Goal: Task Accomplishment & Management: Complete application form

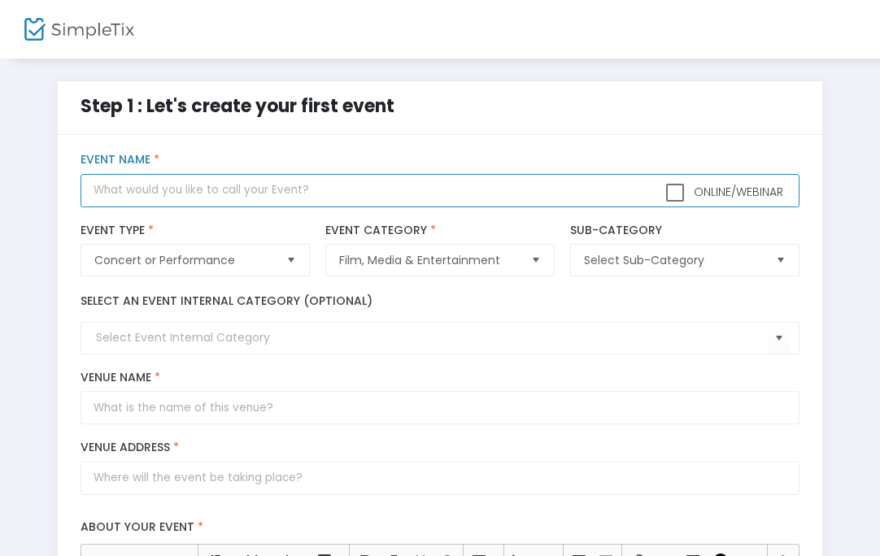
click at [272, 200] on input "text" at bounding box center [440, 190] width 718 height 33
type input "G"
type input "End of Summer Grown and Sexy"
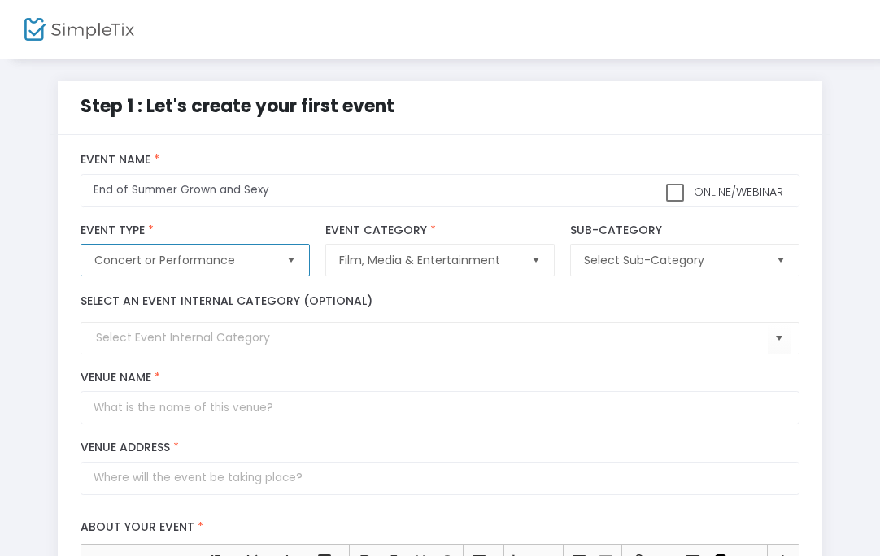
click at [200, 259] on span "Concert or Performance" at bounding box center [183, 260] width 178 height 16
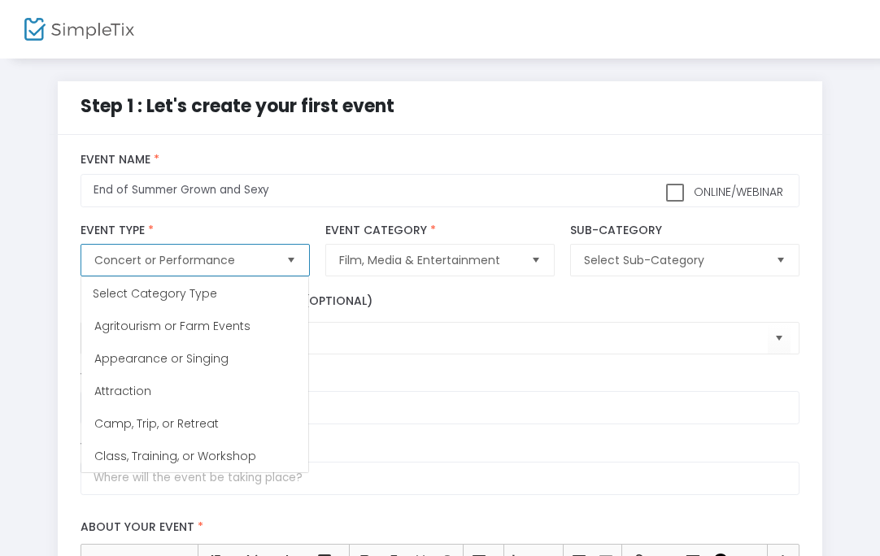
scroll to position [33, 0]
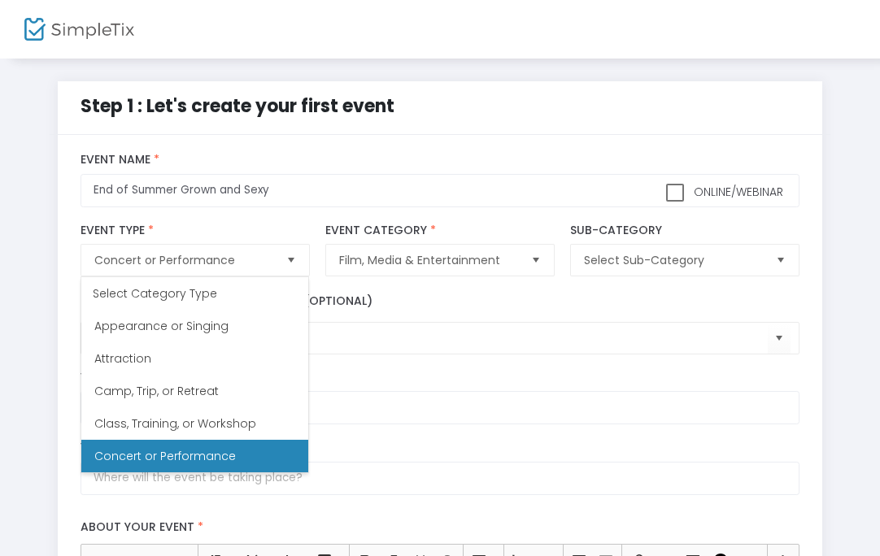
click at [483, 228] on label "Event Category *" at bounding box center [439, 231] width 228 height 15
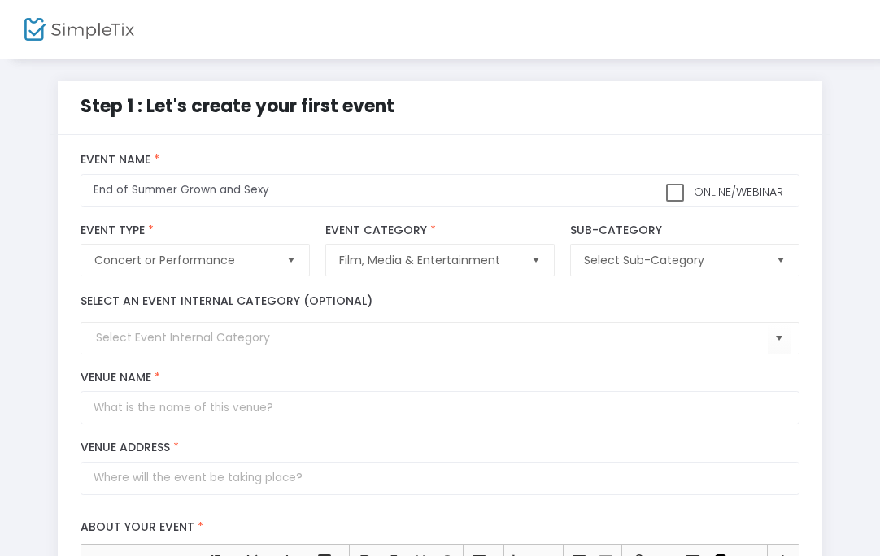
click at [481, 233] on label "Event Category *" at bounding box center [439, 231] width 228 height 15
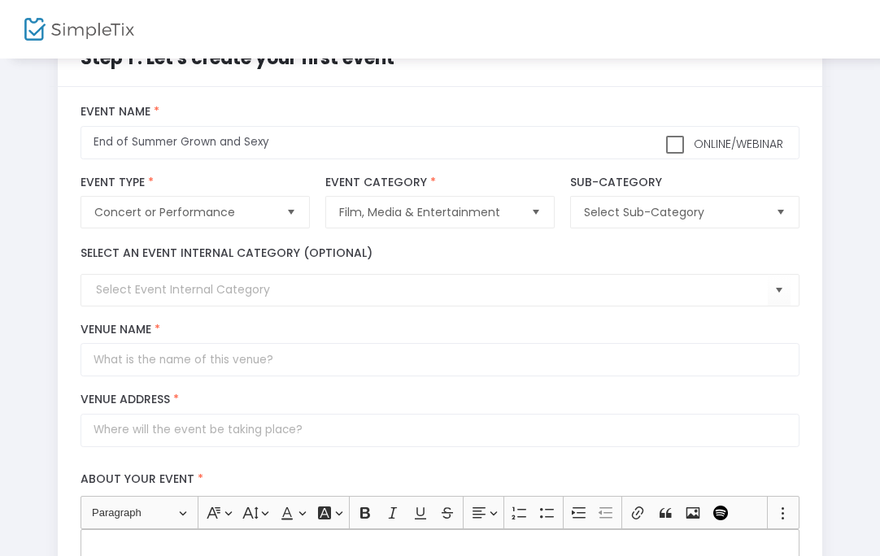
scroll to position [50, 0]
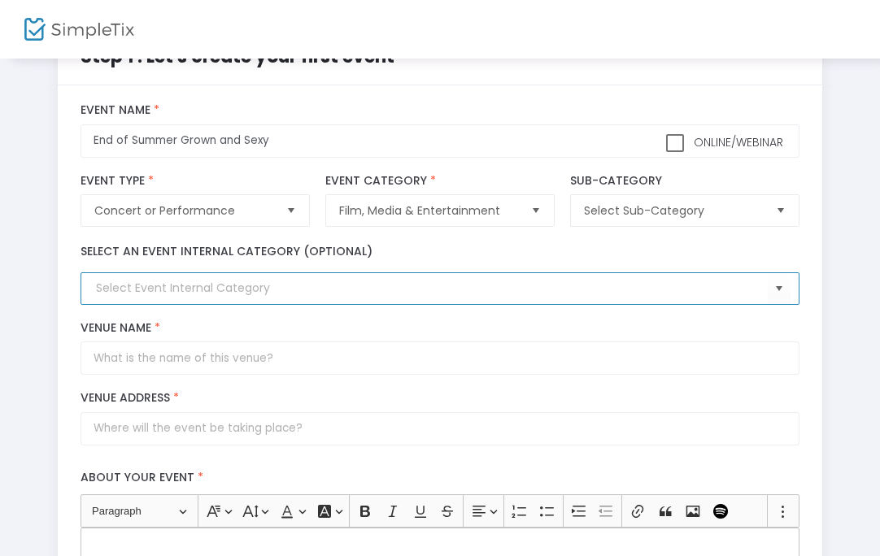
click at [462, 295] on input at bounding box center [431, 288] width 671 height 17
click at [788, 289] on span "Select" at bounding box center [778, 289] width 27 height 27
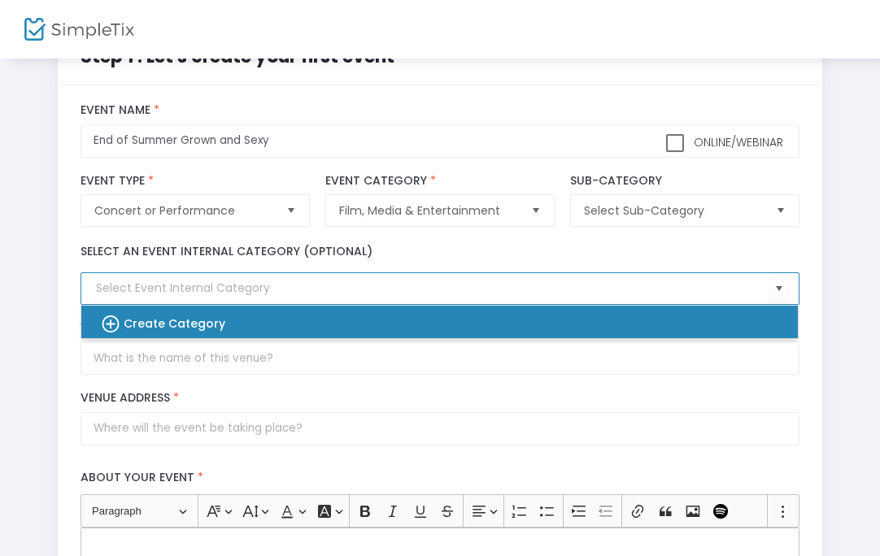
click at [311, 309] on div "Create Category" at bounding box center [431, 322] width 690 height 33
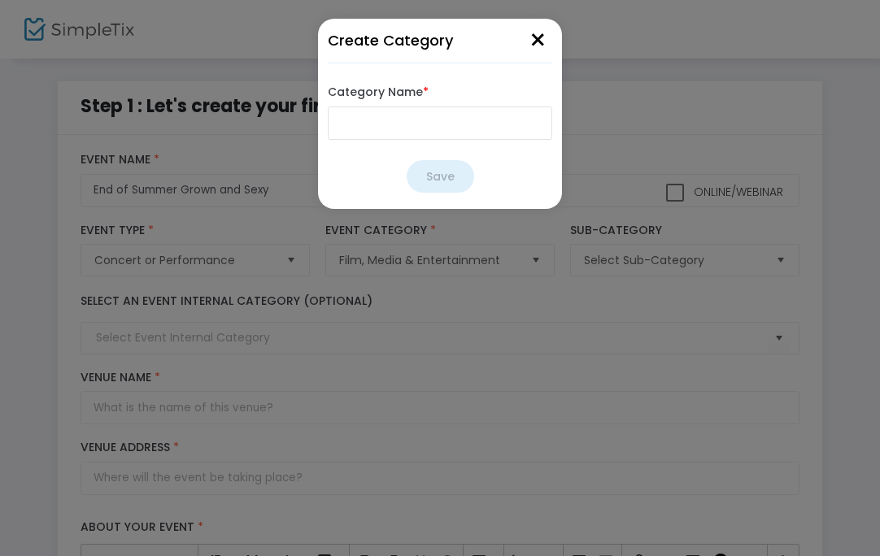
scroll to position [0, 0]
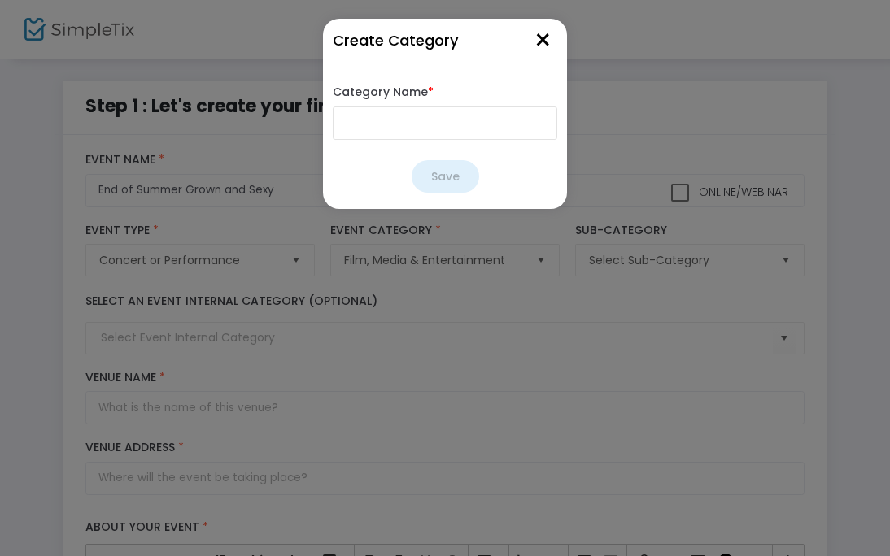
click at [384, 124] on input "Category Name *" at bounding box center [445, 123] width 224 height 33
type input "Concert"
click at [451, 178] on button "Save" at bounding box center [444, 176] width 67 height 33
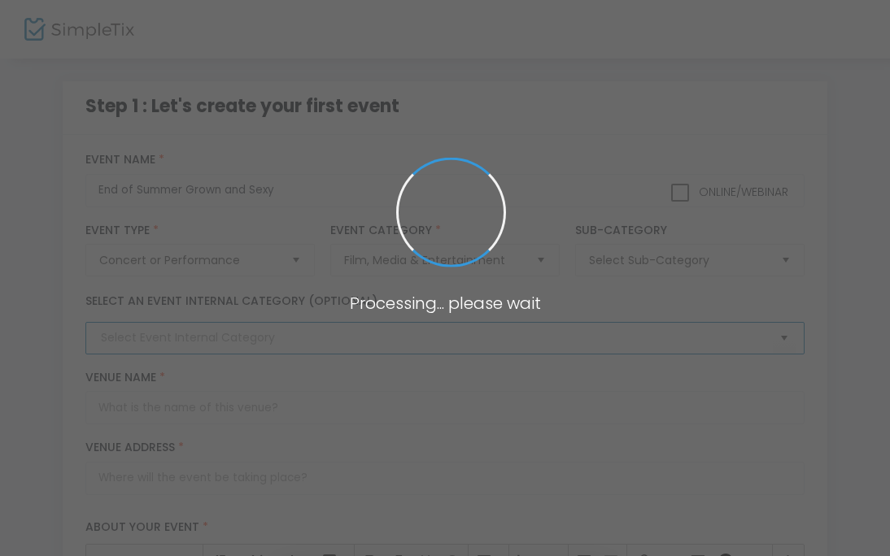
type input "Concert"
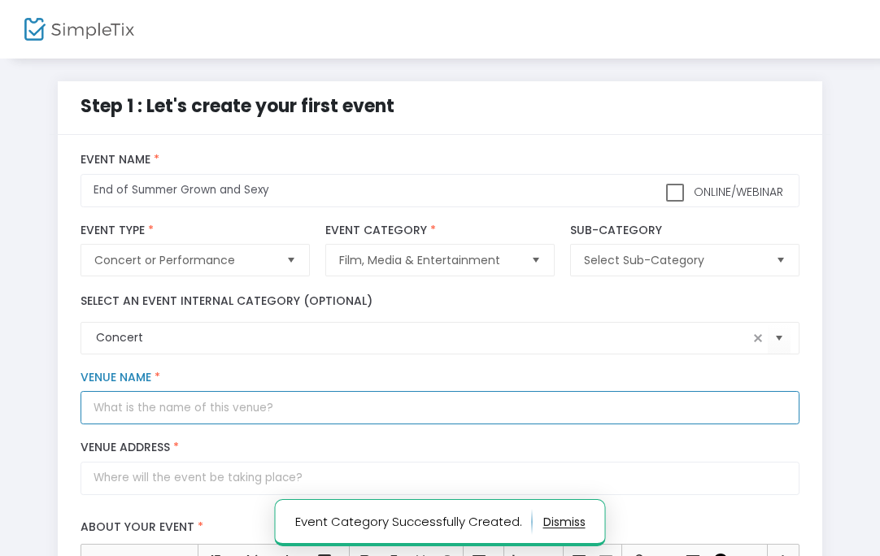
click at [314, 409] on input "Venue Name *" at bounding box center [440, 407] width 718 height 33
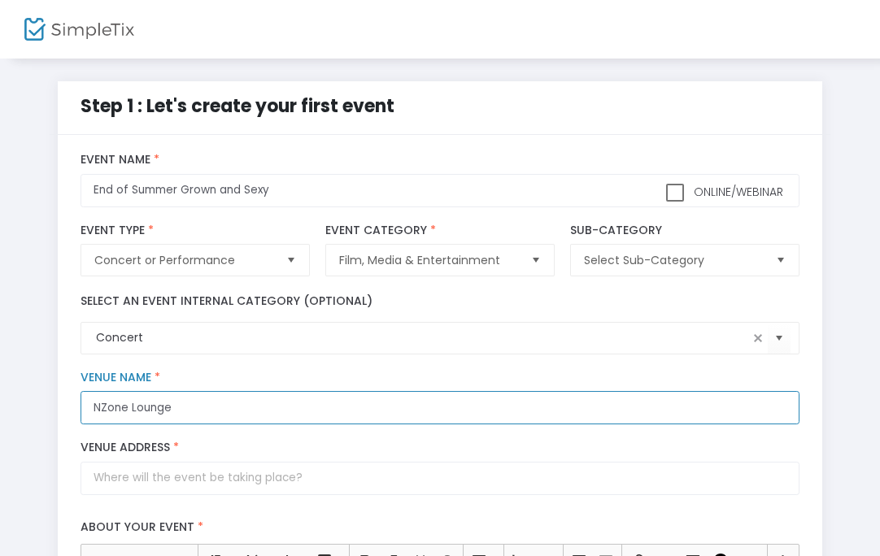
type input "NZone Lounge"
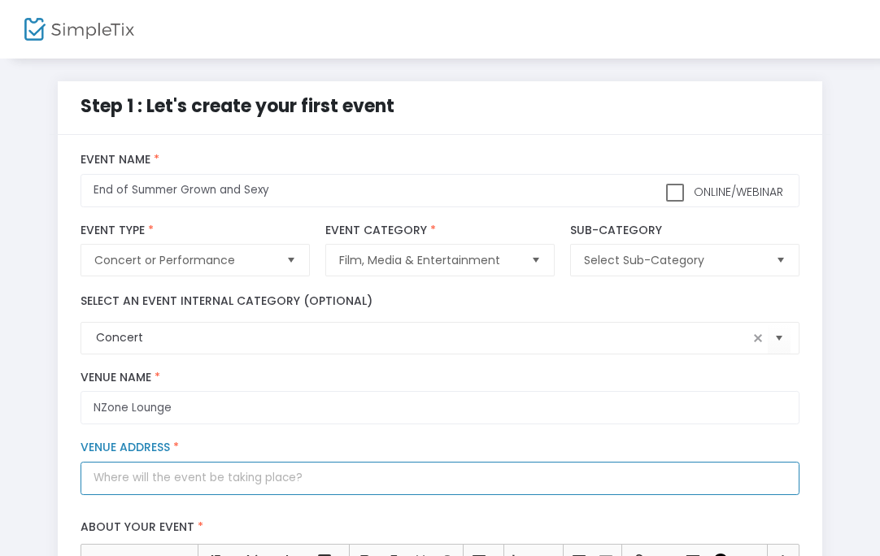
click at [329, 483] on input "Venue Address *" at bounding box center [440, 478] width 718 height 33
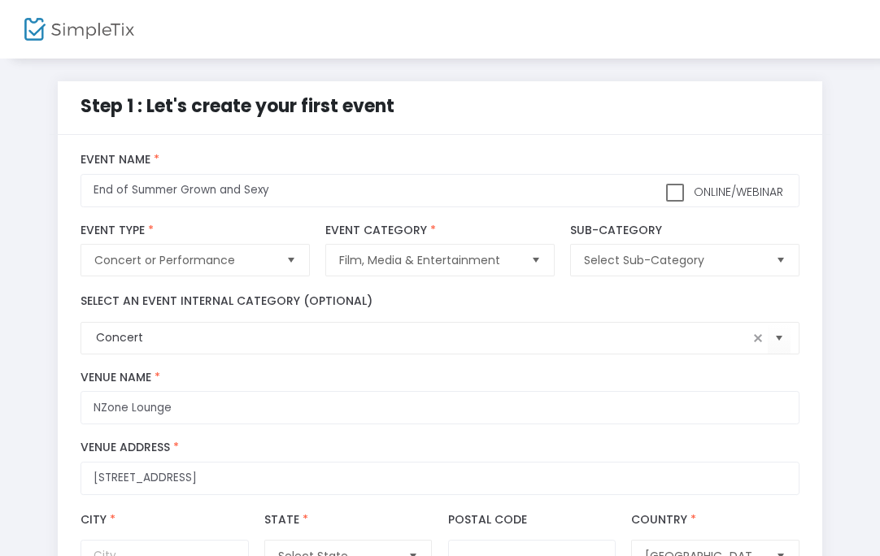
type input "13500 Trinity Boulevard"
type input "Euless"
type input "76040"
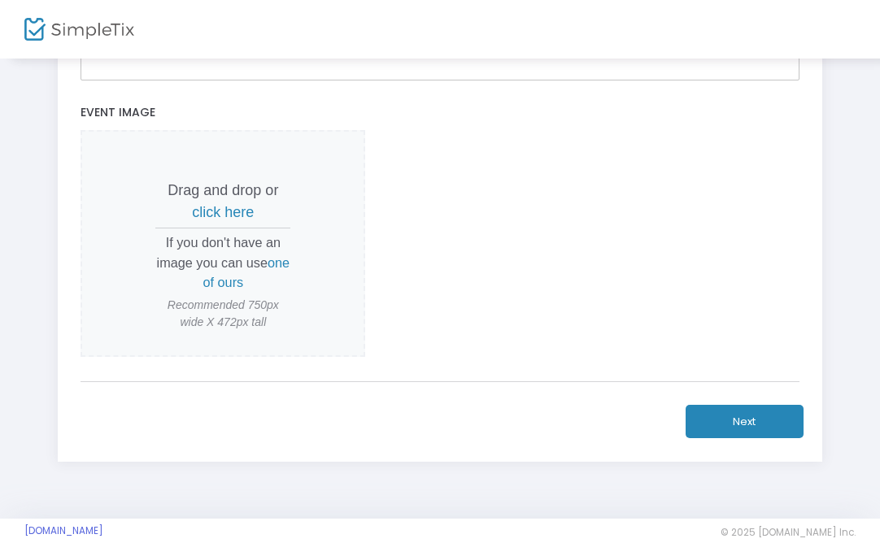
scroll to position [739, 0]
click at [733, 421] on button "Next" at bounding box center [744, 419] width 118 height 33
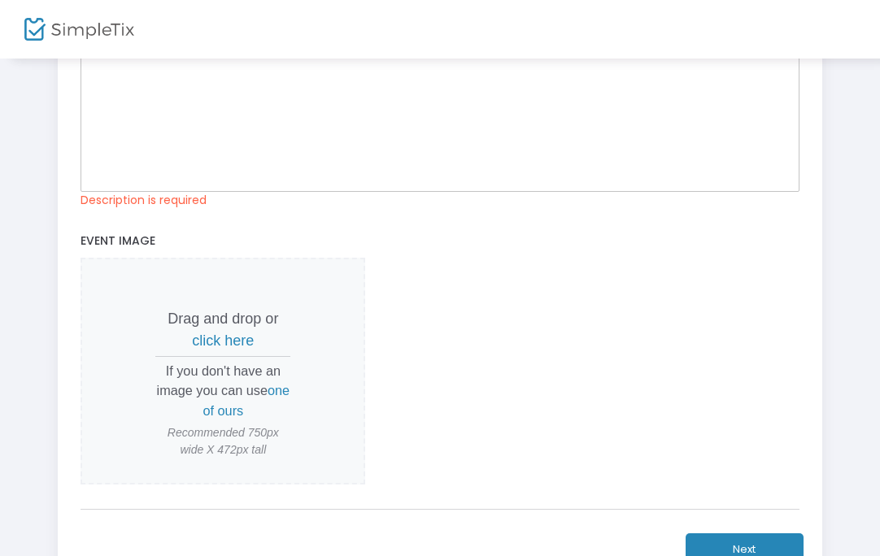
scroll to position [483, 0]
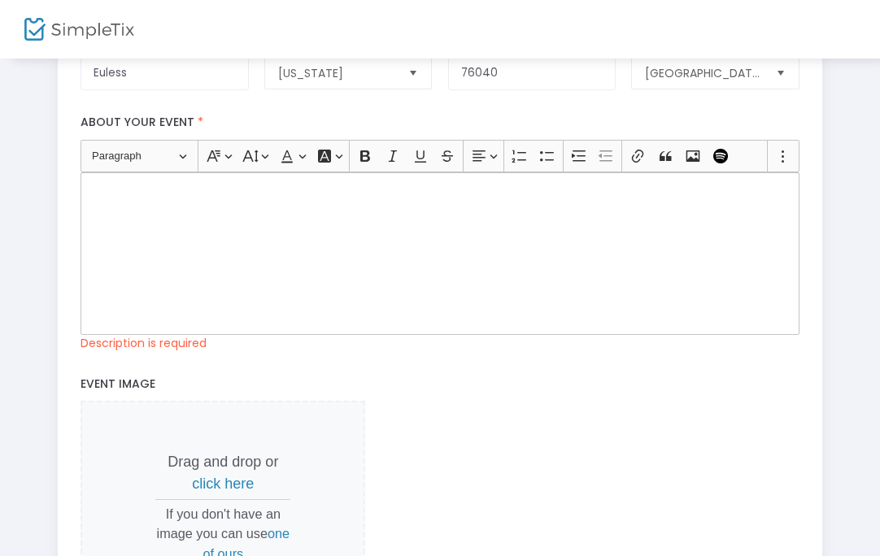
click at [363, 248] on div "Rich Text Editor, main" at bounding box center [440, 253] width 718 height 163
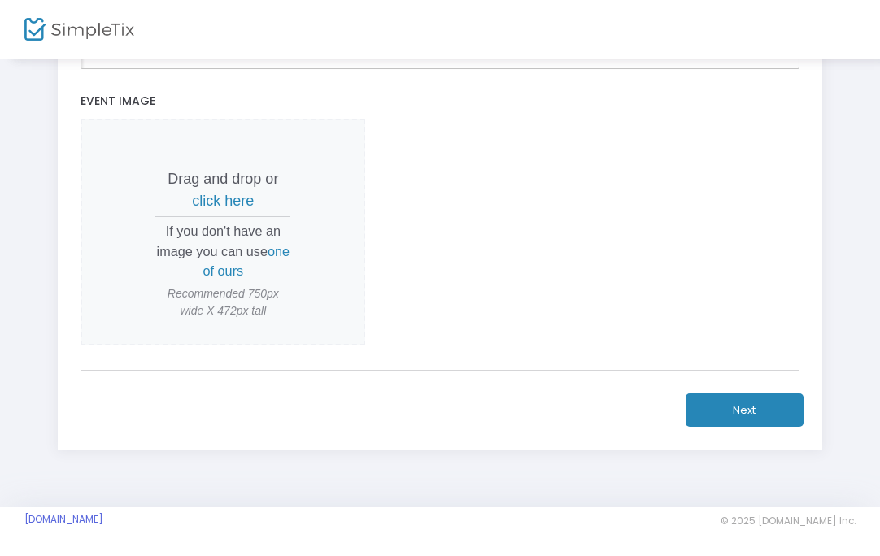
click at [740, 415] on button "Next" at bounding box center [744, 410] width 118 height 33
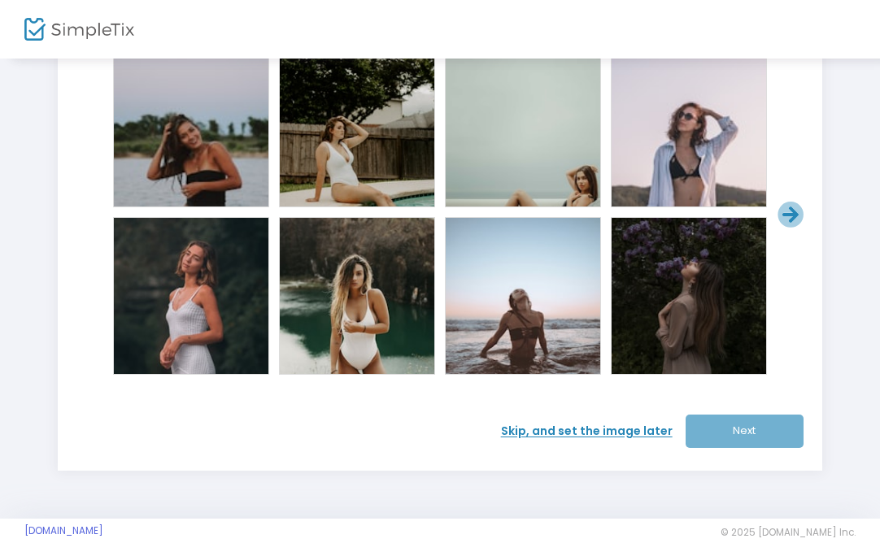
scroll to position [154, 0]
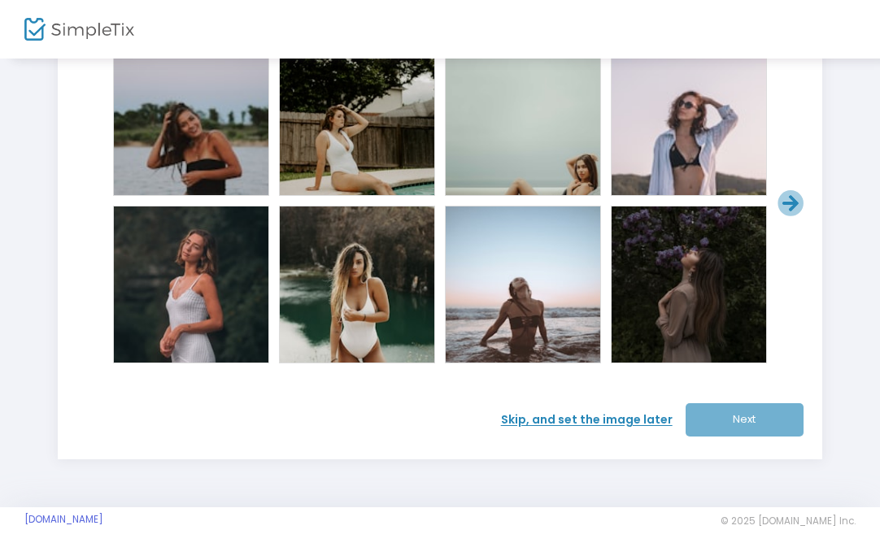
click at [638, 421] on span "Skip, and set the image later" at bounding box center [593, 419] width 185 height 17
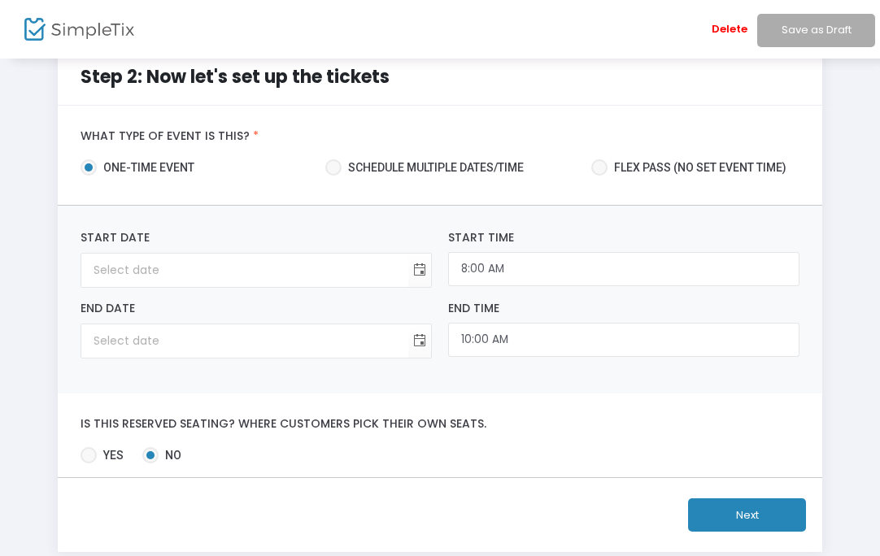
scroll to position [26, 0]
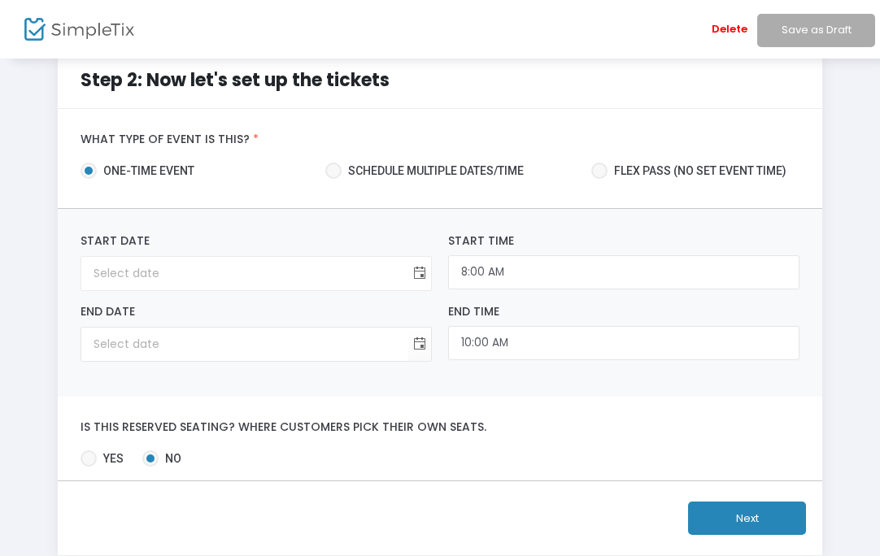
click at [421, 277] on span "Toggle calendar" at bounding box center [420, 273] width 27 height 27
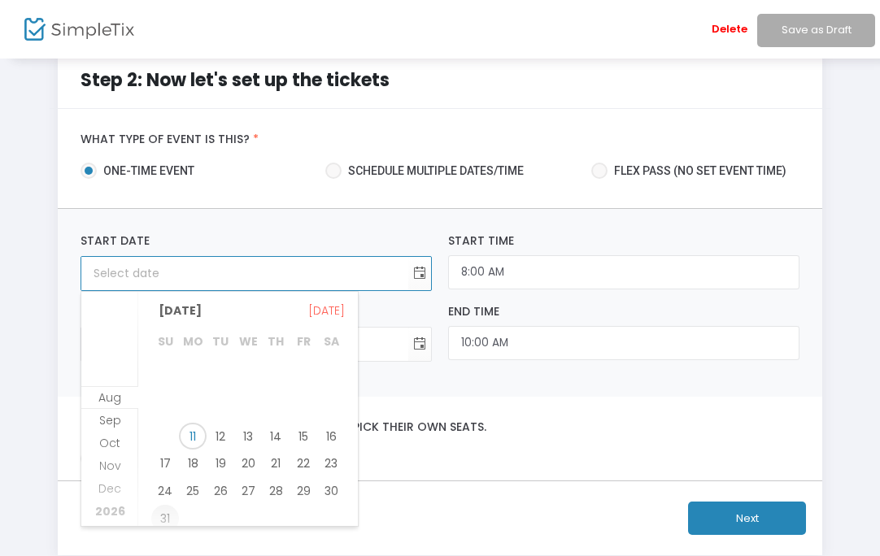
click at [167, 520] on span "31" at bounding box center [165, 519] width 28 height 28
type input "8/31/2025"
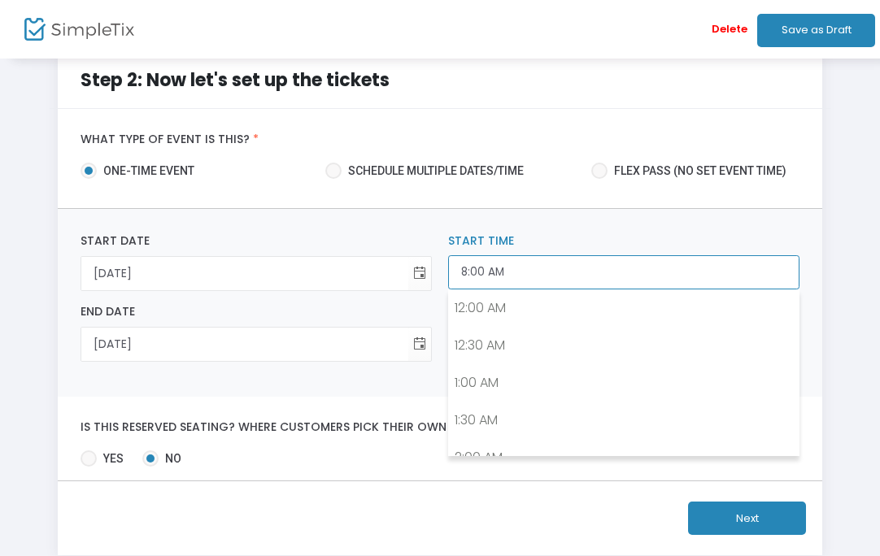
scroll to position [534, 0]
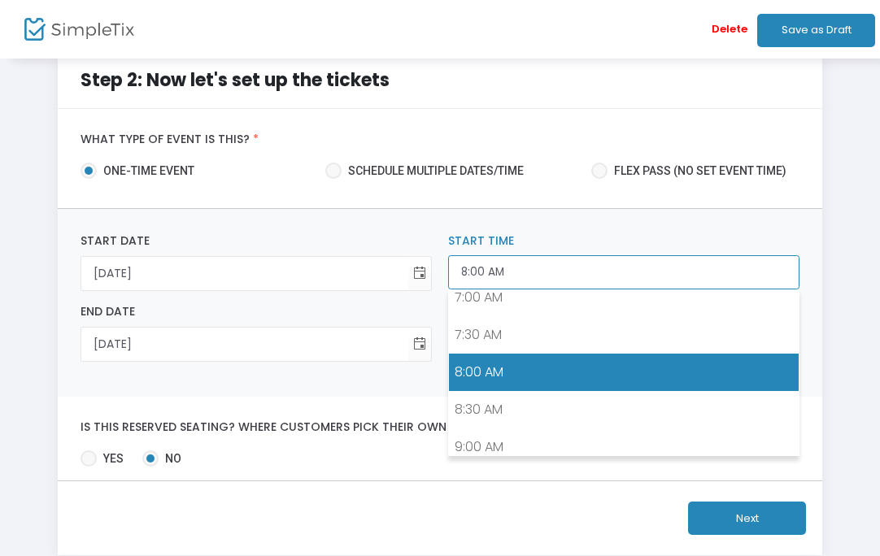
drag, startPoint x: 519, startPoint y: 279, endPoint x: 446, endPoint y: 266, distance: 73.5
click at [446, 266] on div "8:00 AM Start Time" at bounding box center [623, 262] width 367 height 59
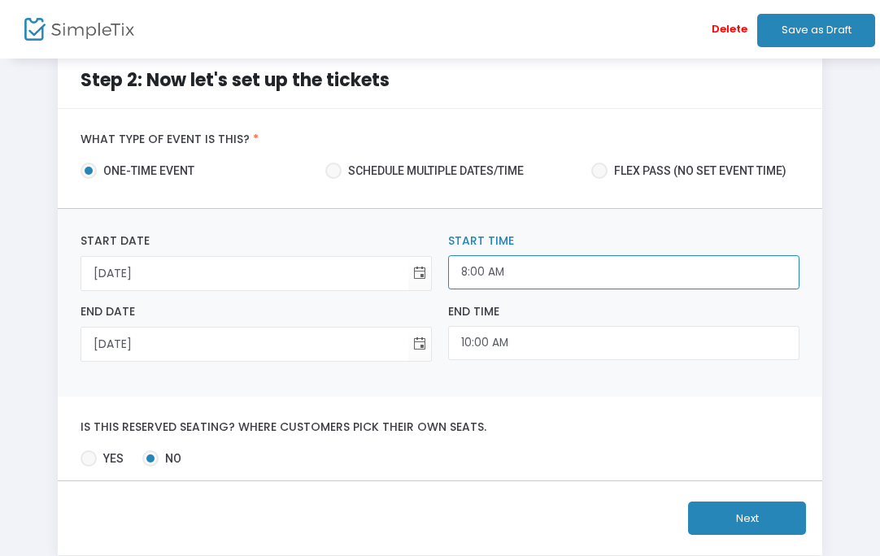
click at [482, 287] on input "8:00 AM" at bounding box center [623, 272] width 351 height 35
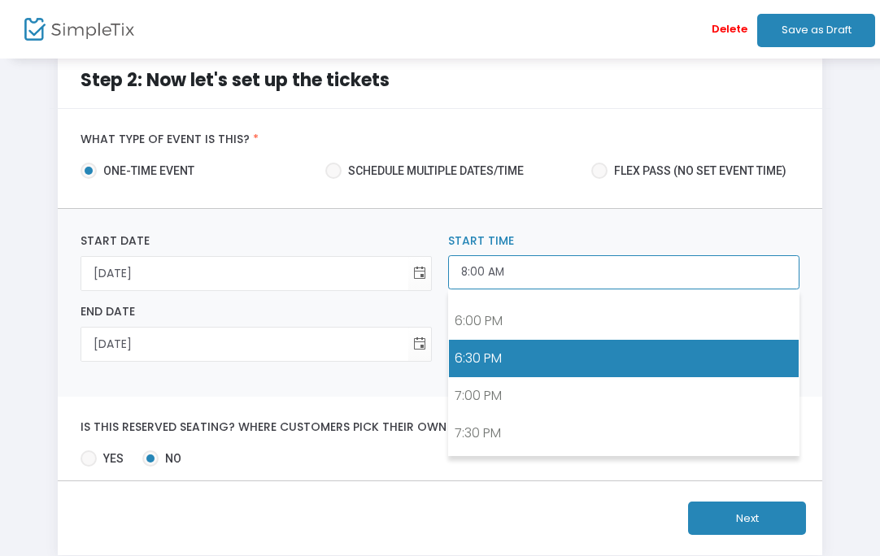
scroll to position [1334, 0]
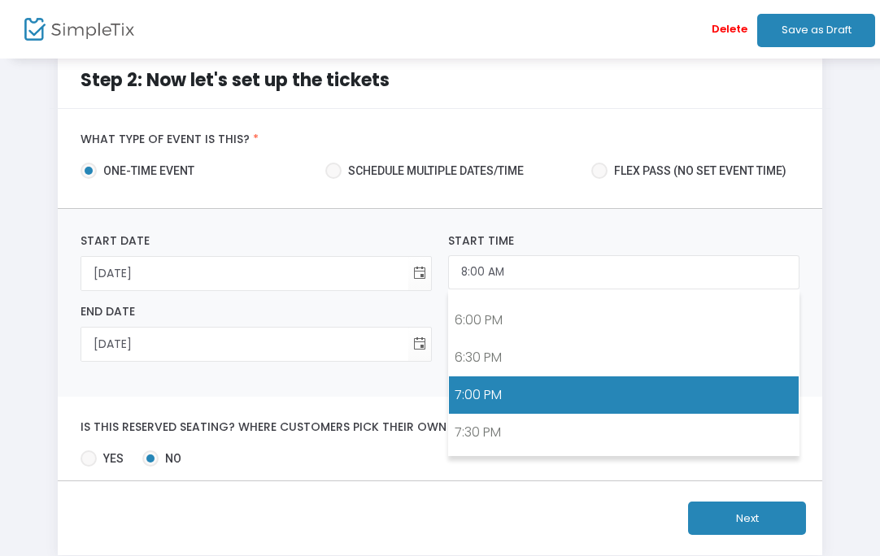
click at [517, 390] on link "7:00 PM" at bounding box center [624, 394] width 350 height 37
type input "7:00 PM"
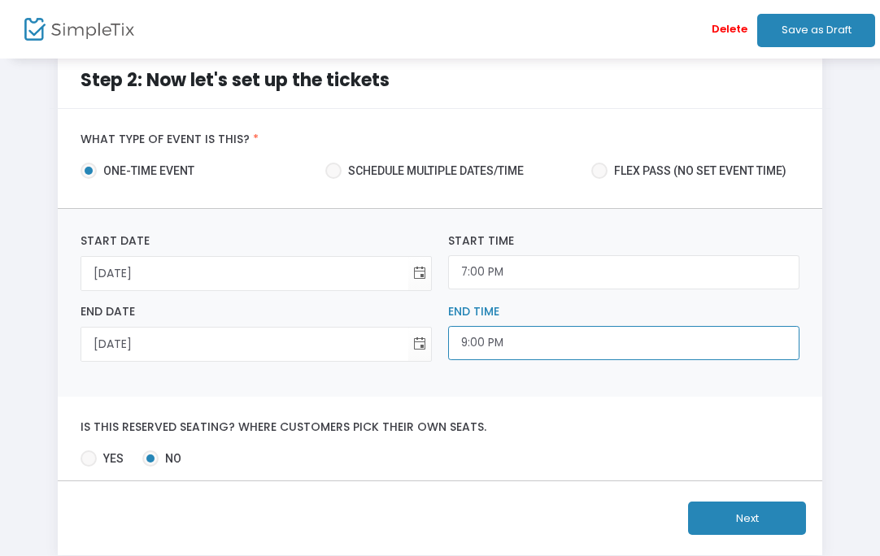
click at [512, 342] on input "9:00 PM" at bounding box center [623, 343] width 351 height 35
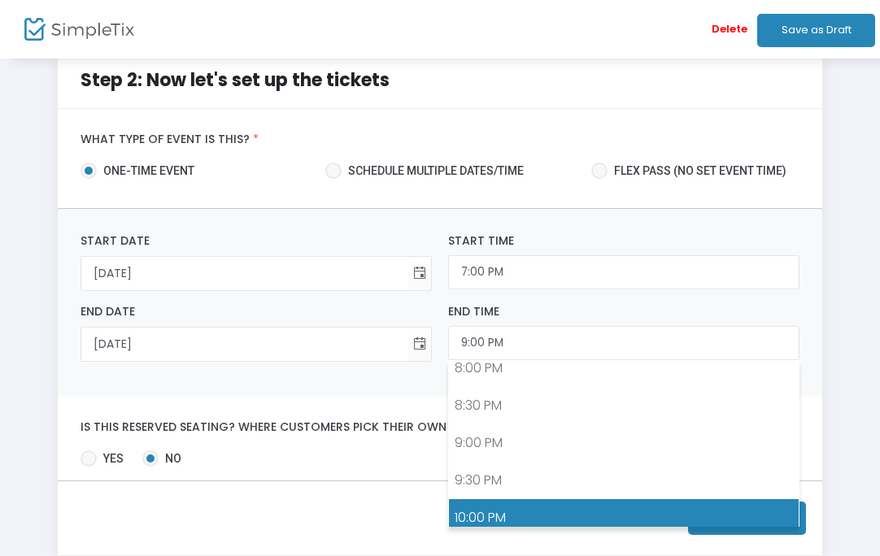
click at [511, 514] on link "10:00 PM" at bounding box center [624, 517] width 350 height 37
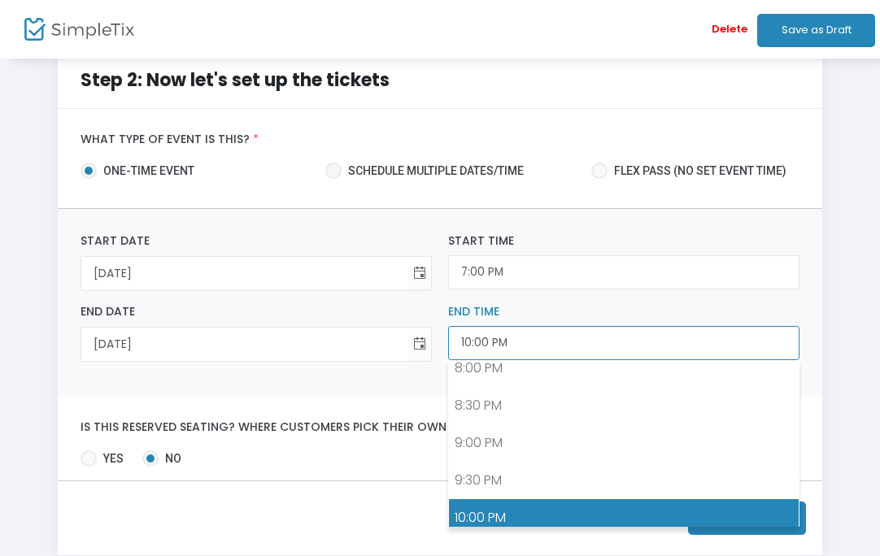
click at [467, 337] on input "10:00 PM" at bounding box center [623, 343] width 351 height 35
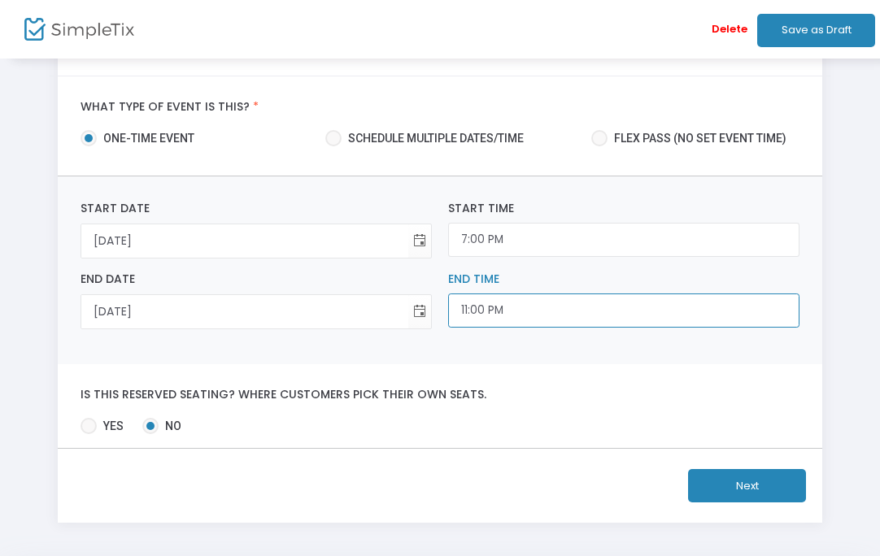
scroll to position [80, 0]
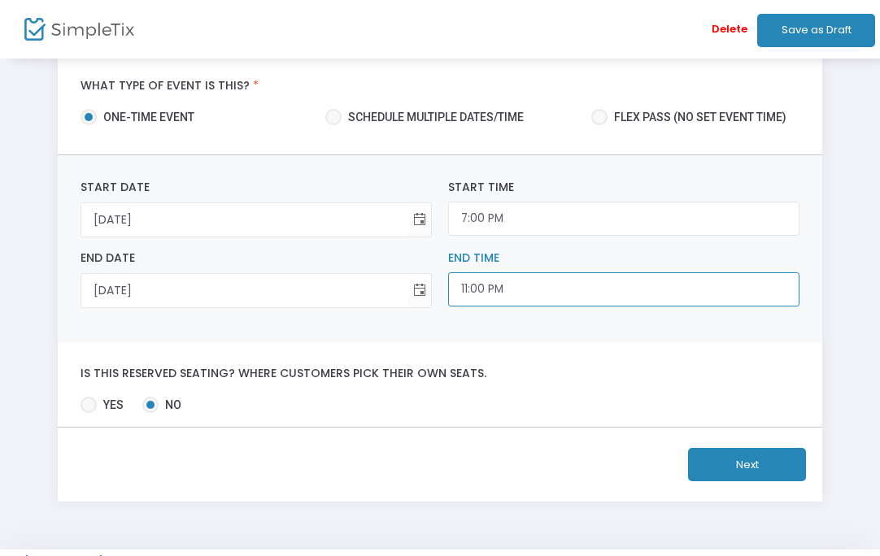
type input "11:00 PM"
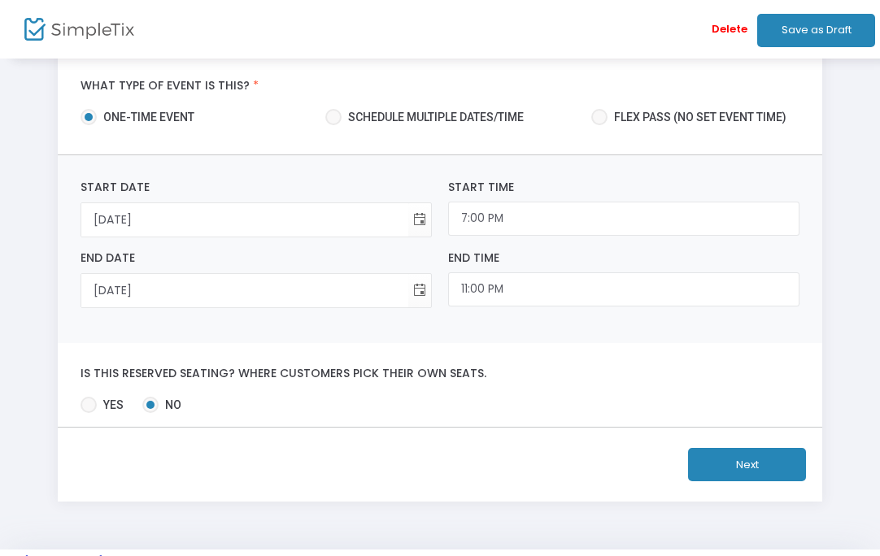
click at [741, 473] on button "Next" at bounding box center [747, 464] width 118 height 33
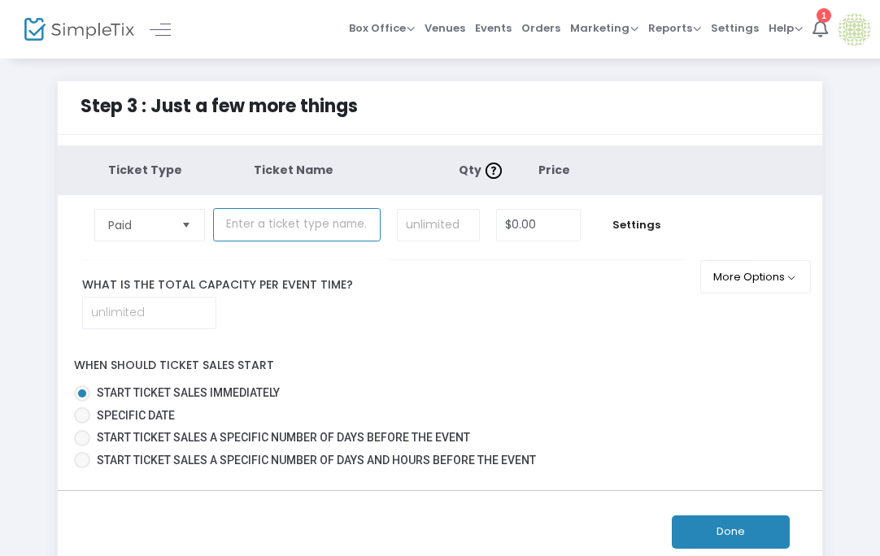
click at [265, 233] on input "text" at bounding box center [297, 224] width 168 height 33
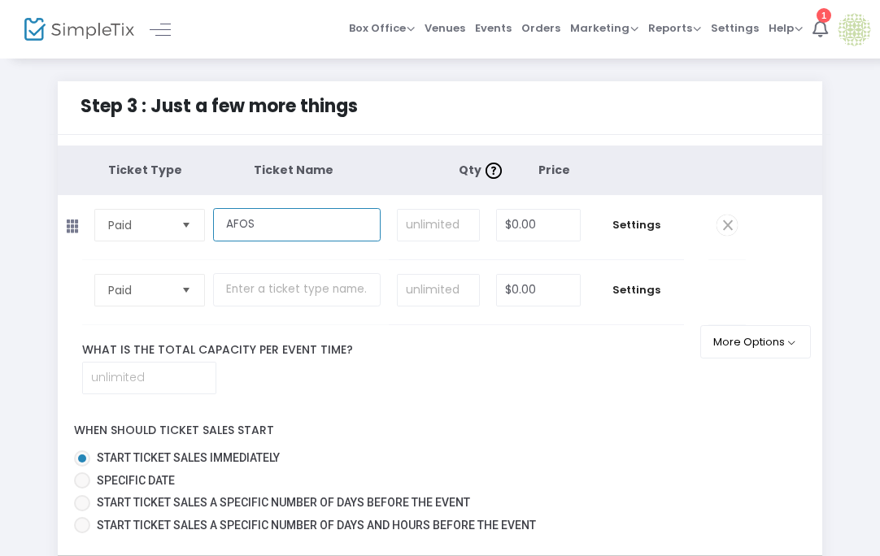
type input "AFOS"
drag, startPoint x: 546, startPoint y: 222, endPoint x: 524, endPoint y: 222, distance: 22.0
click at [524, 222] on input "0" at bounding box center [538, 225] width 82 height 31
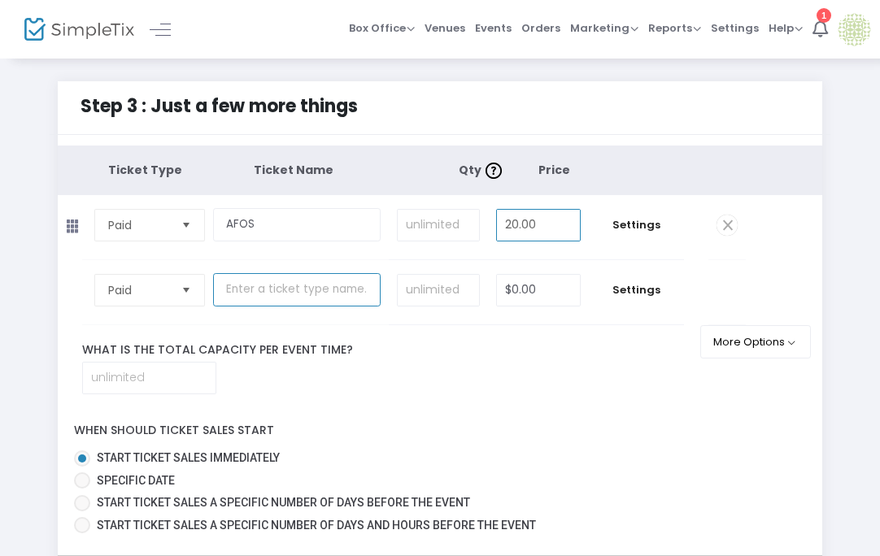
type input "$20.00"
click at [331, 288] on input "text" at bounding box center [297, 289] width 168 height 33
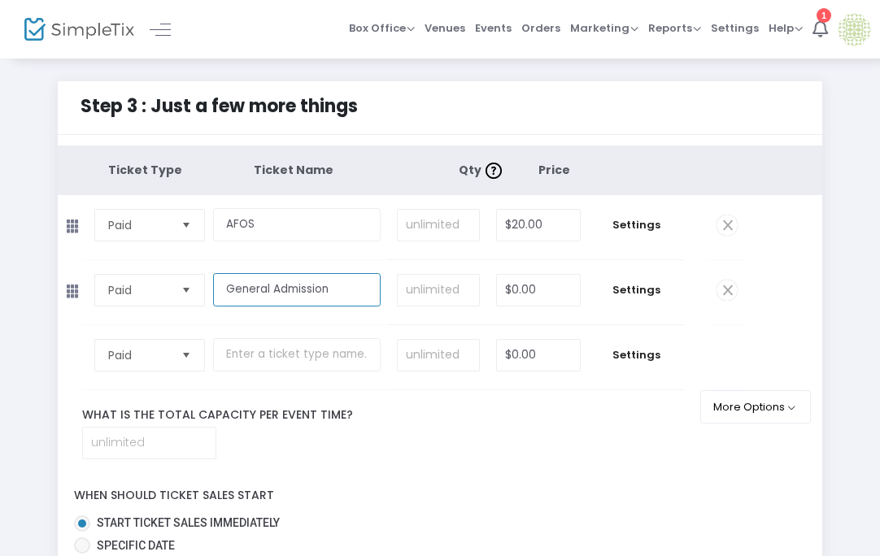
type input "General Admission"
drag, startPoint x: 550, startPoint y: 285, endPoint x: 512, endPoint y: 285, distance: 37.4
click at [512, 285] on input "0" at bounding box center [538, 290] width 82 height 31
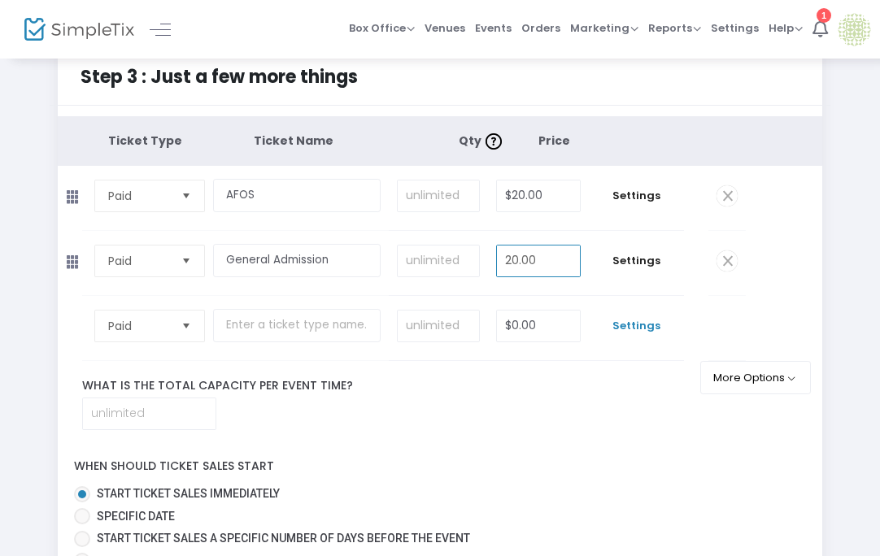
scroll to position [37, 0]
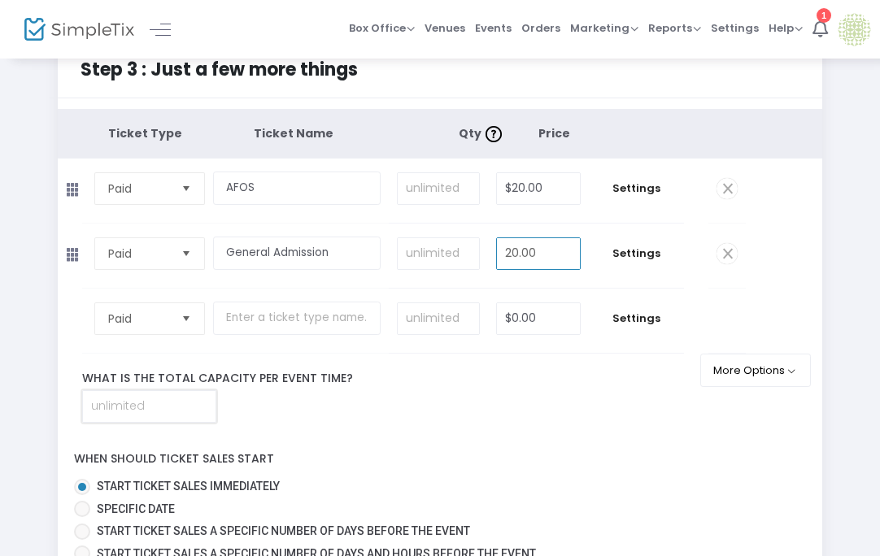
type input "$20.00"
click at [172, 416] on input at bounding box center [149, 406] width 133 height 31
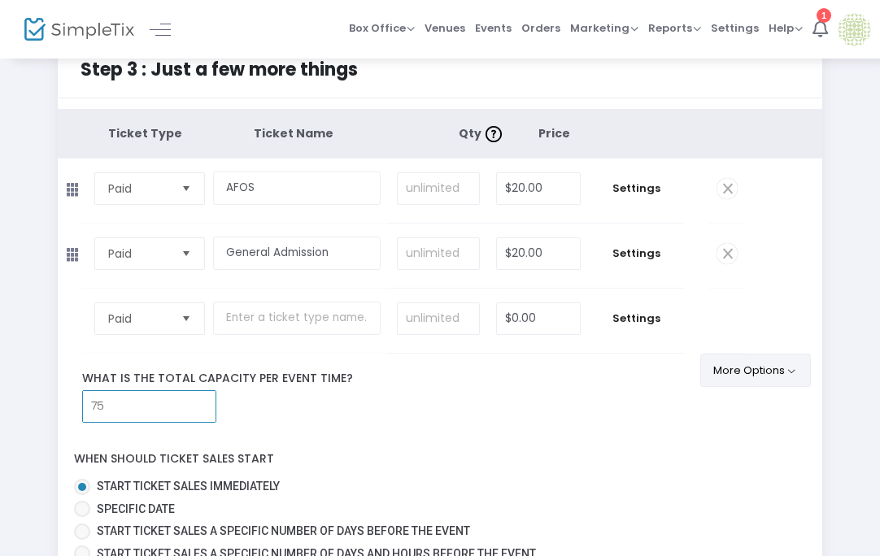
type input "75"
click at [735, 368] on button "More Options" at bounding box center [755, 370] width 111 height 33
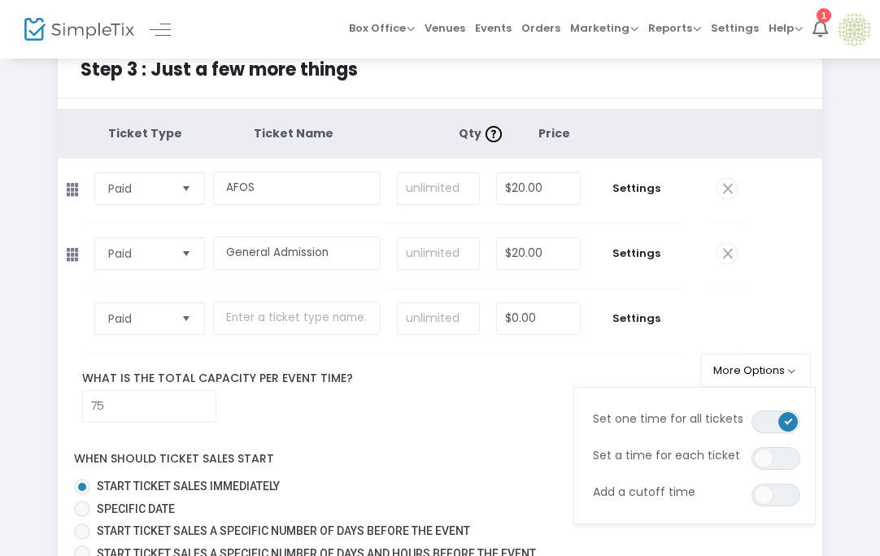
click at [757, 296] on tbody "Paid Required. $0.00 Settings Ticket Description Required. ON OFF Editor mode T…" at bounding box center [440, 321] width 765 height 65
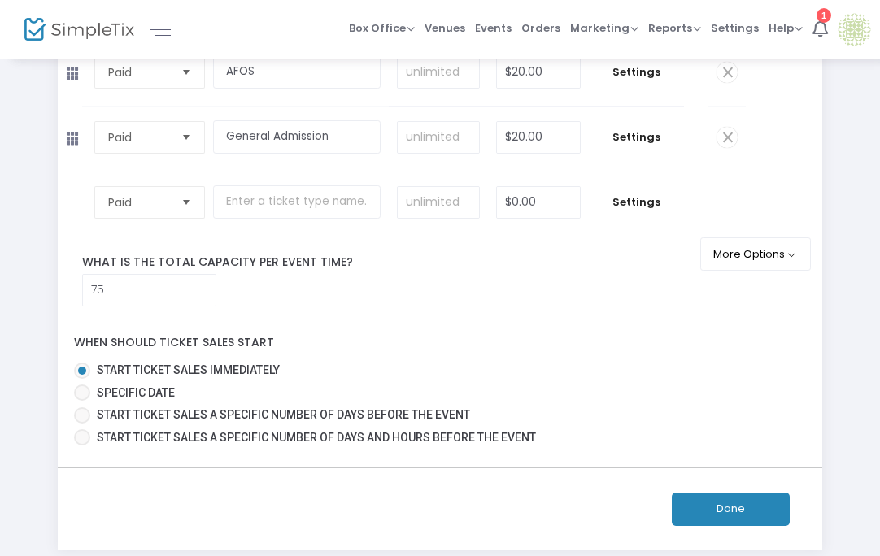
scroll to position [243, 0]
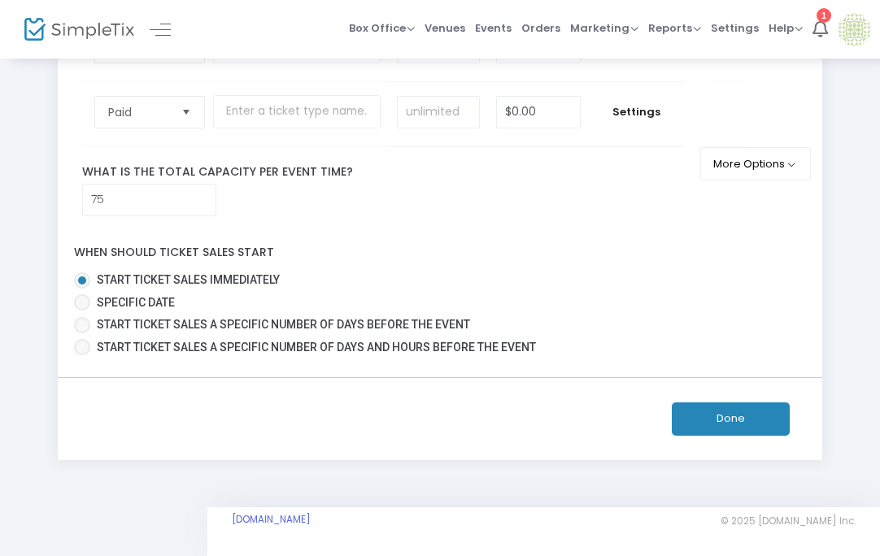
click at [706, 420] on button "Done" at bounding box center [731, 419] width 118 height 33
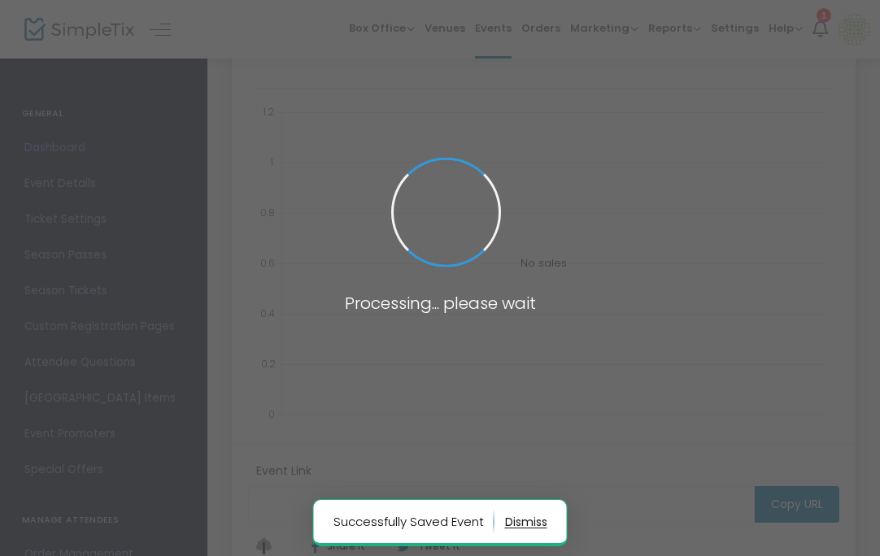
type input "https://www.simpletix.com/e/end-of-summer-grown-and-sexy-tickets-230584"
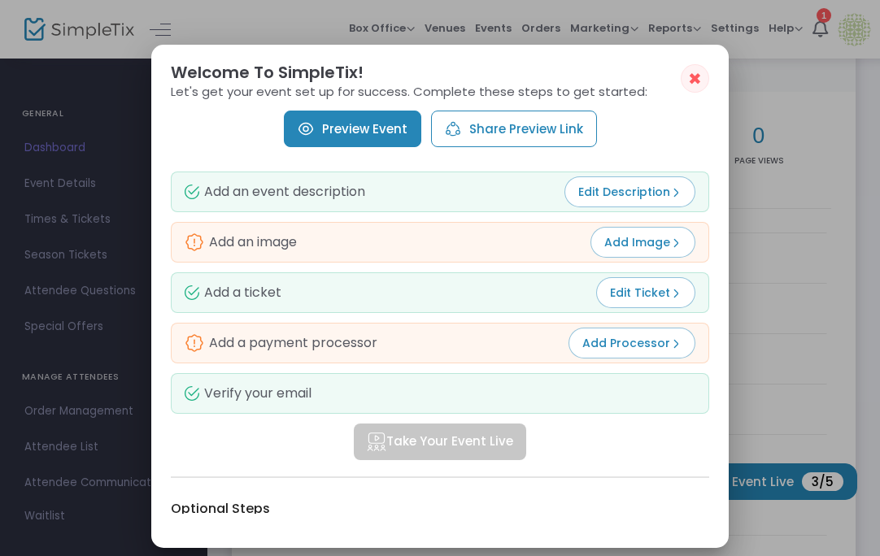
click at [642, 124] on div "Preview Event Share Preview Link" at bounding box center [440, 129] width 538 height 37
